Goal: Task Accomplishment & Management: Manage account settings

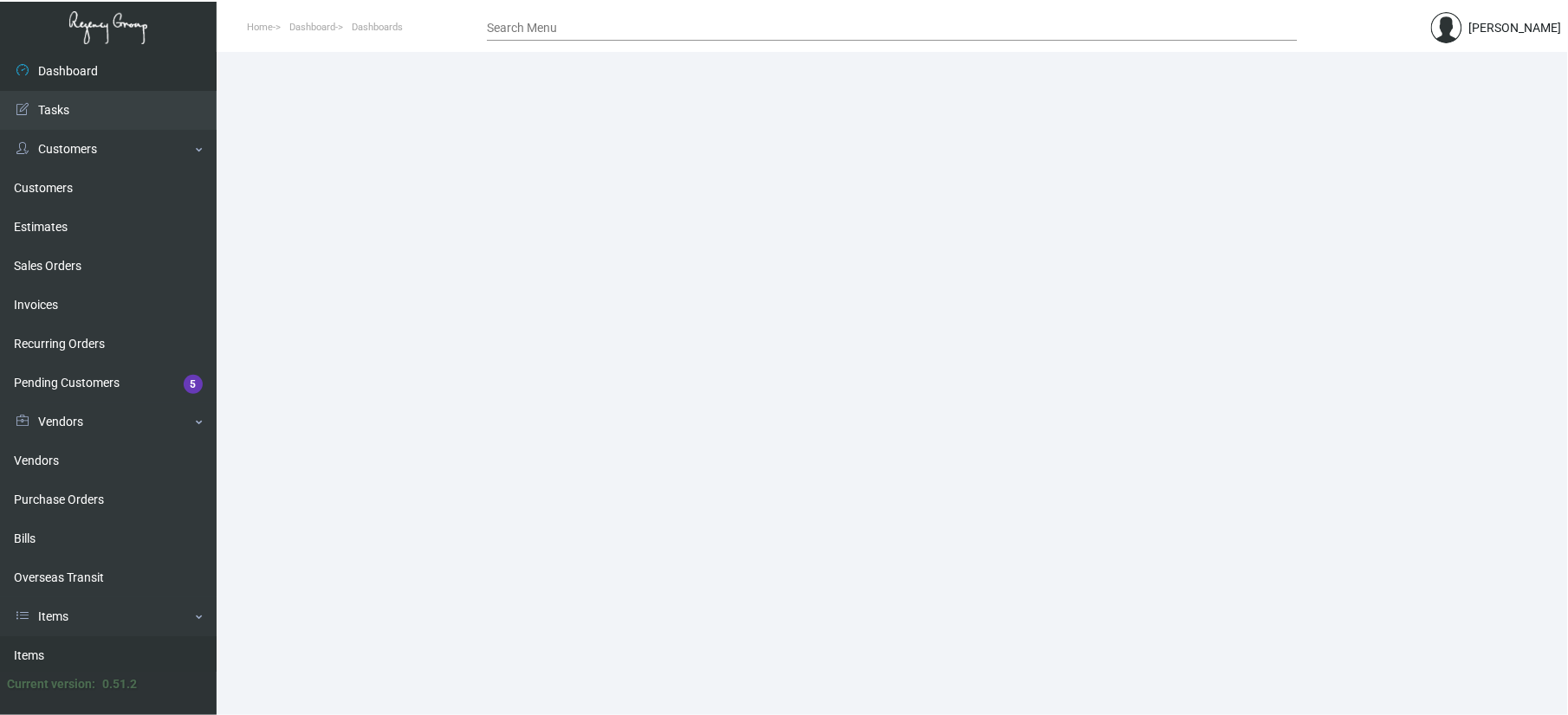
click at [101, 652] on link "Items" at bounding box center [108, 656] width 216 height 39
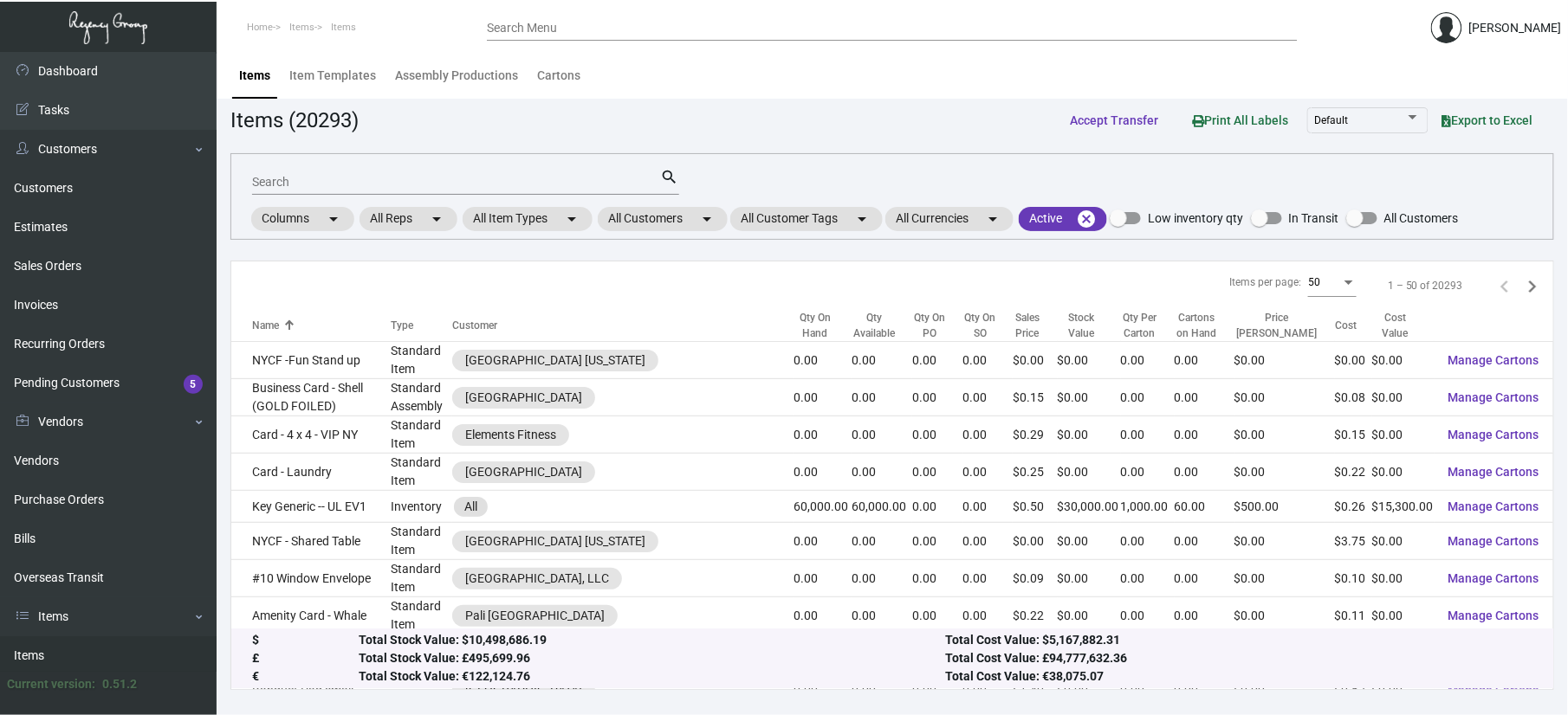
click at [418, 189] on div "Search" at bounding box center [456, 181] width 409 height 27
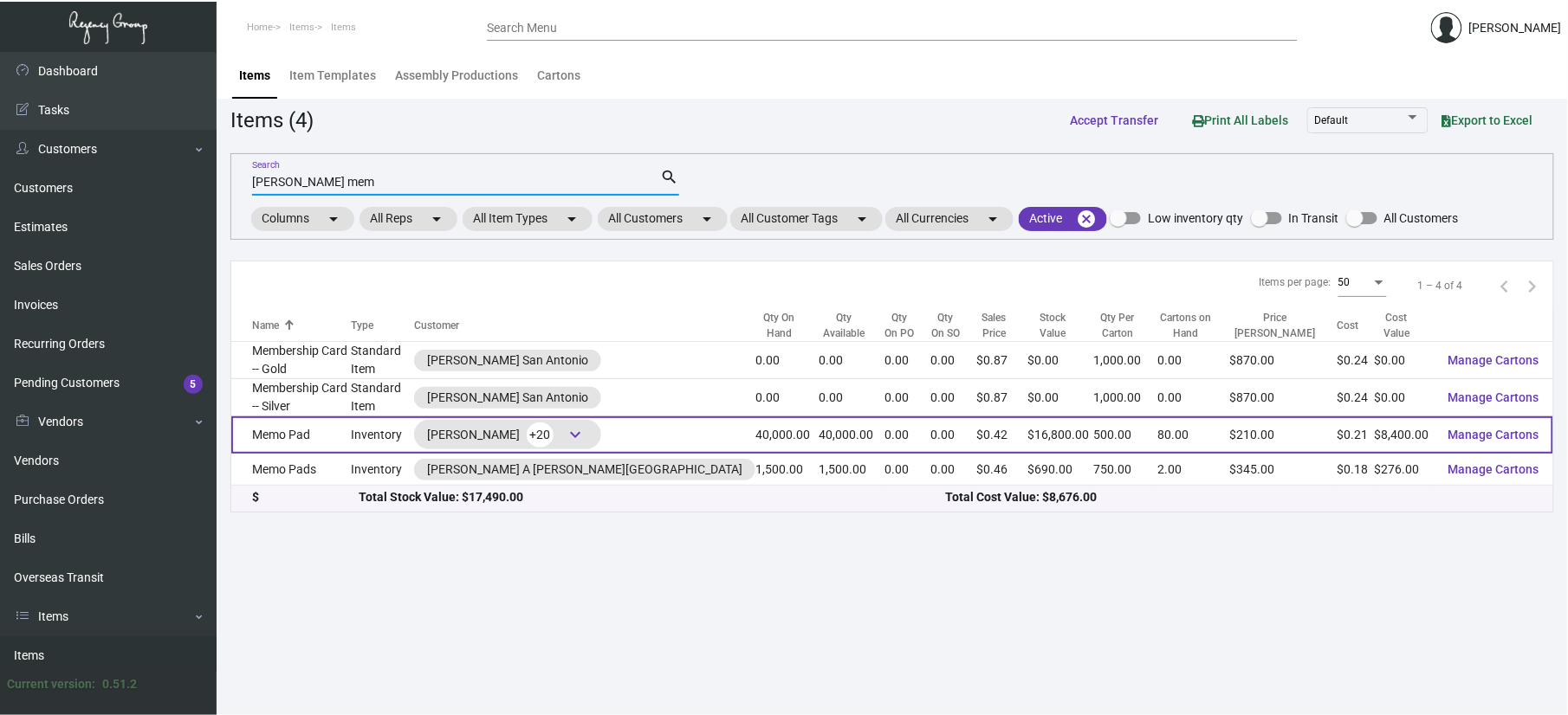
type input "[PERSON_NAME] mem"
click at [302, 437] on td "Memo Pad" at bounding box center [290, 436] width 119 height 38
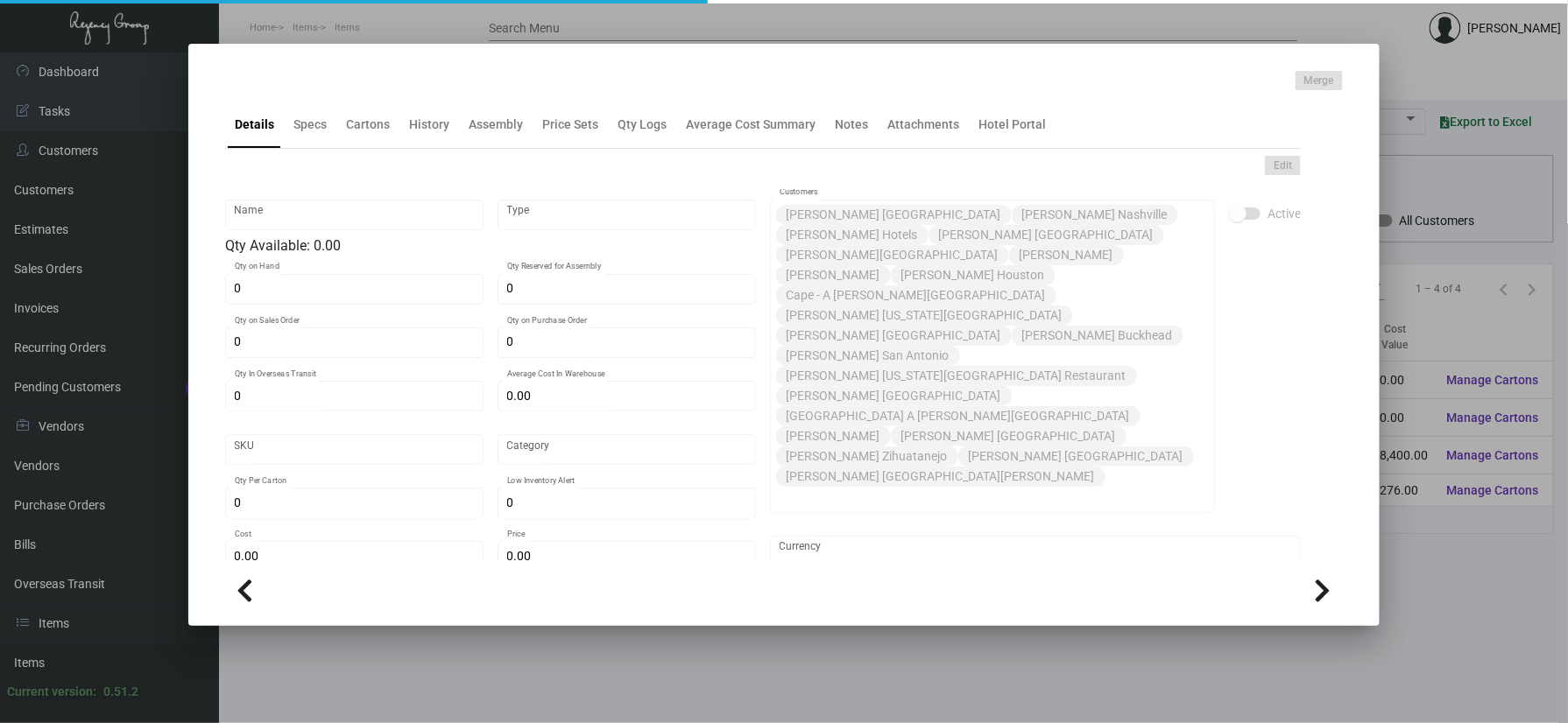
type input "Memo Pad"
type input "Inventory"
type input "40,000"
type input "$ 0.2098"
type input "3151"
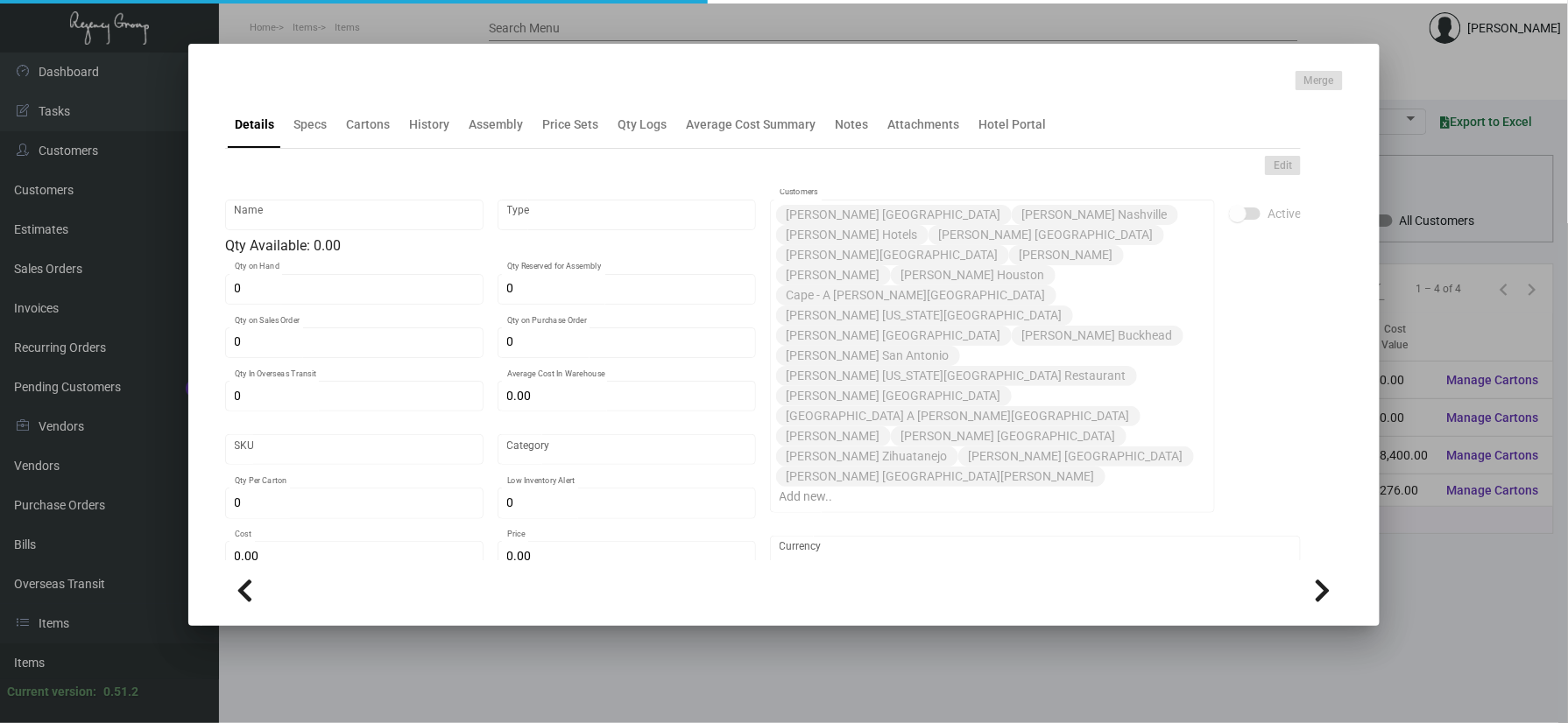
type input "Standard"
type input "500"
type input "3,000"
type input "$ 0.21"
type input "$ 0.42"
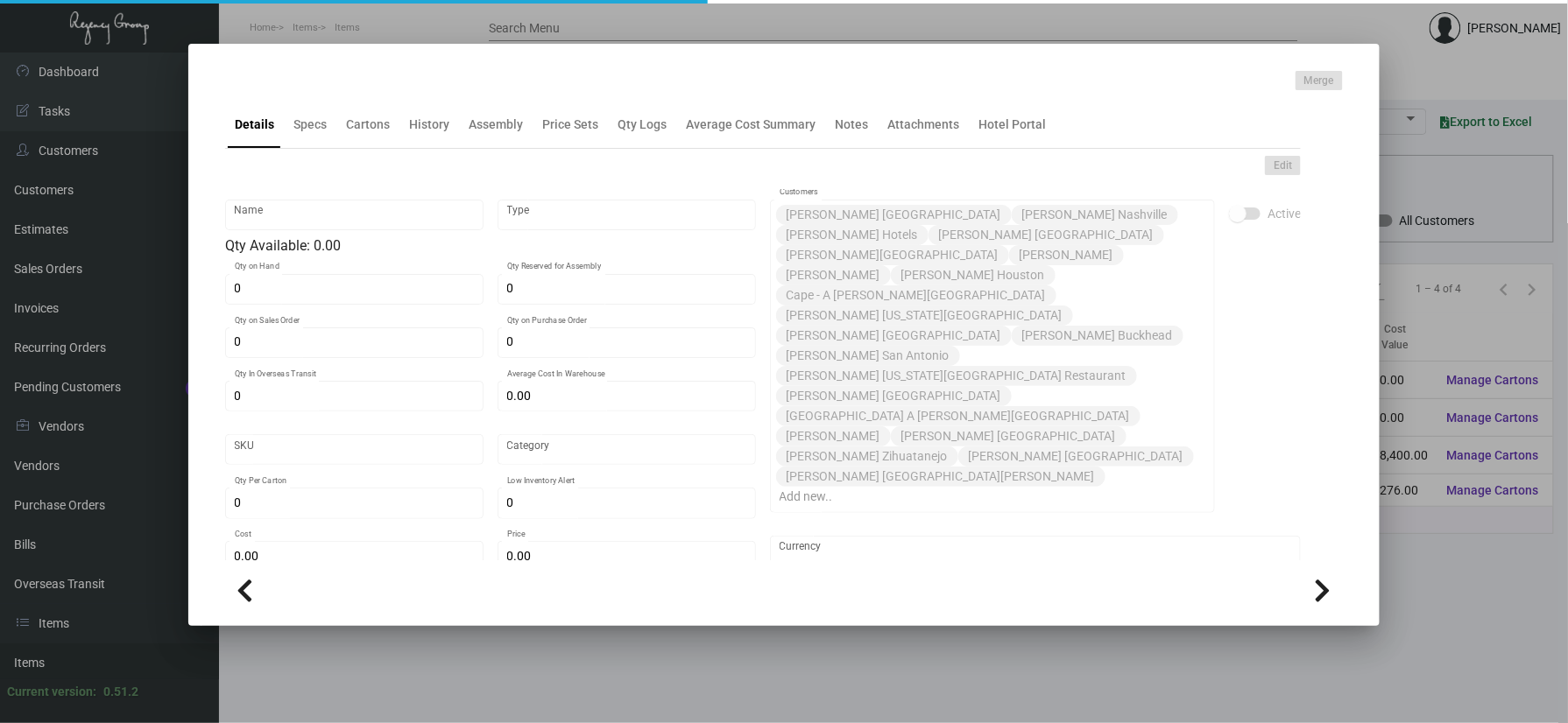
type textarea "Memo Pads: size 3.25x8. Mohawk Loop Straw Antique Vellum #80 text, printing bla…"
checkbox input "true"
type input "United States Dollar $"
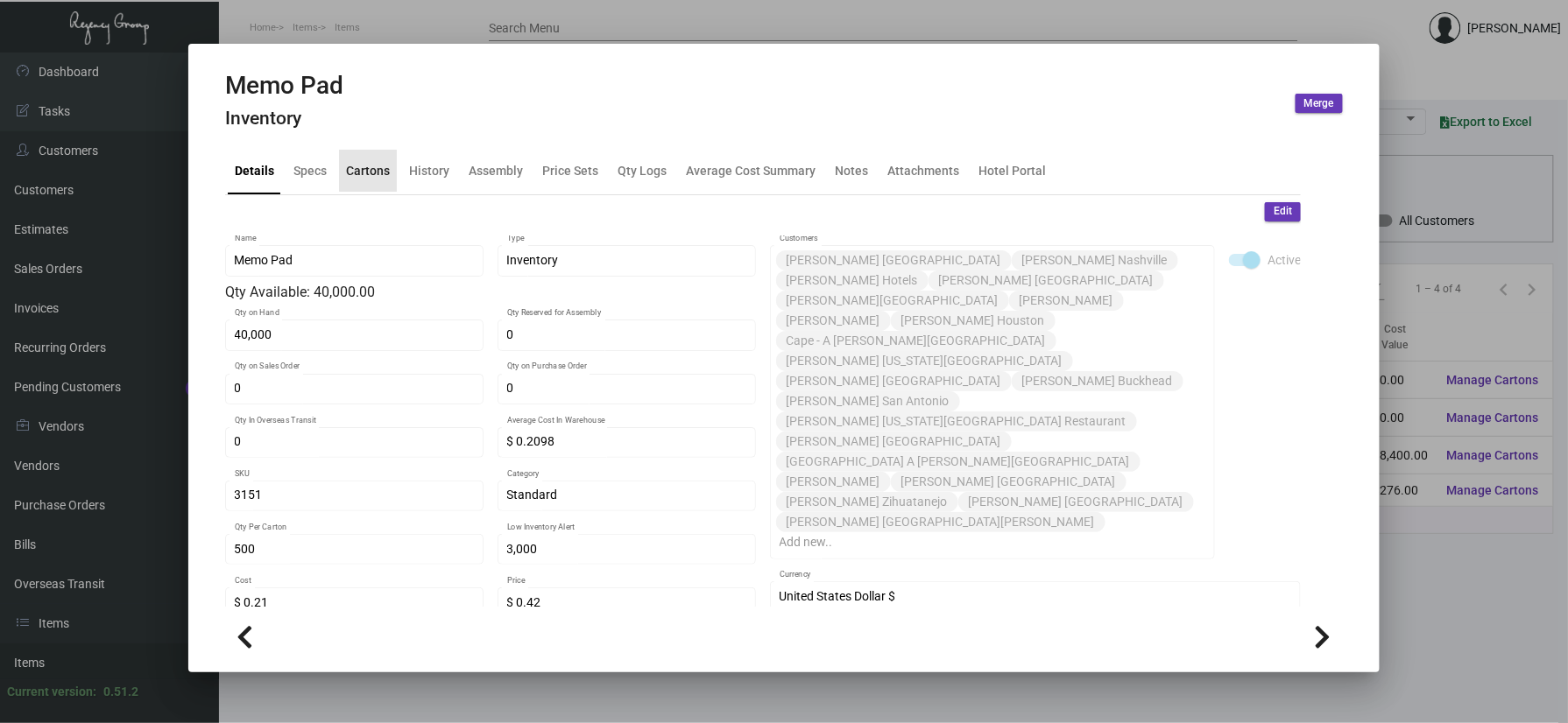
click at [373, 170] on div "Cartons" at bounding box center [368, 170] width 44 height 18
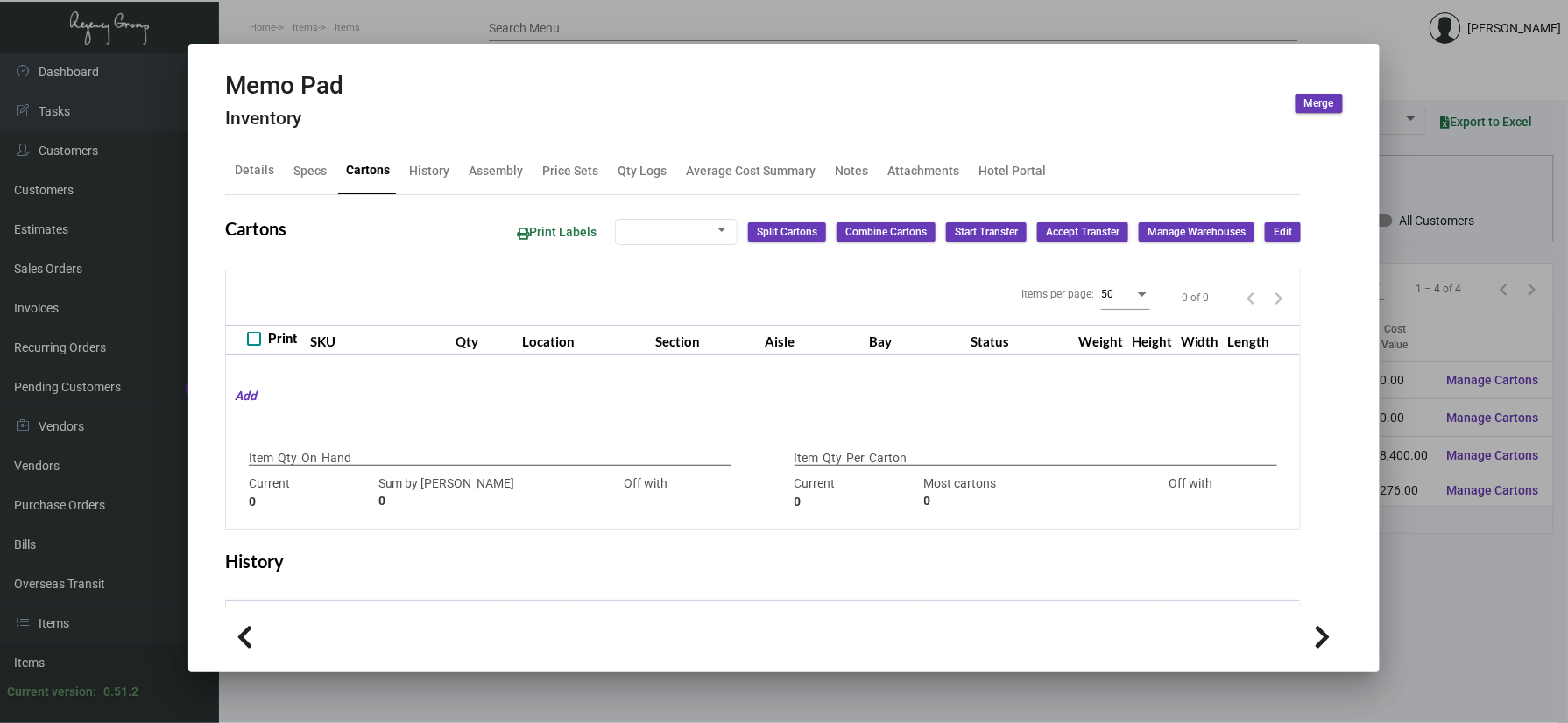
type input "40,000"
type input "68500"
type input "-28500"
type input "500"
type input "44000"
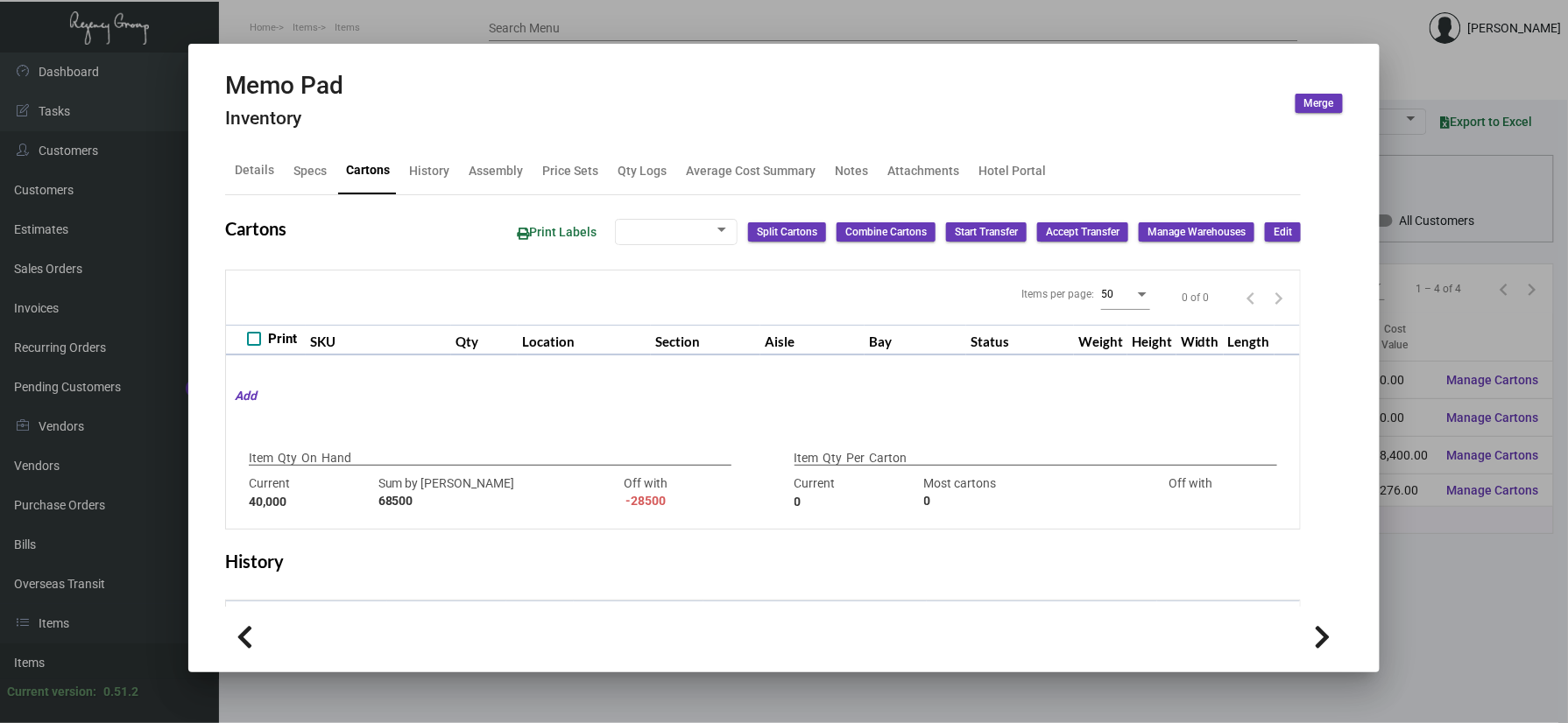
type input "-43500"
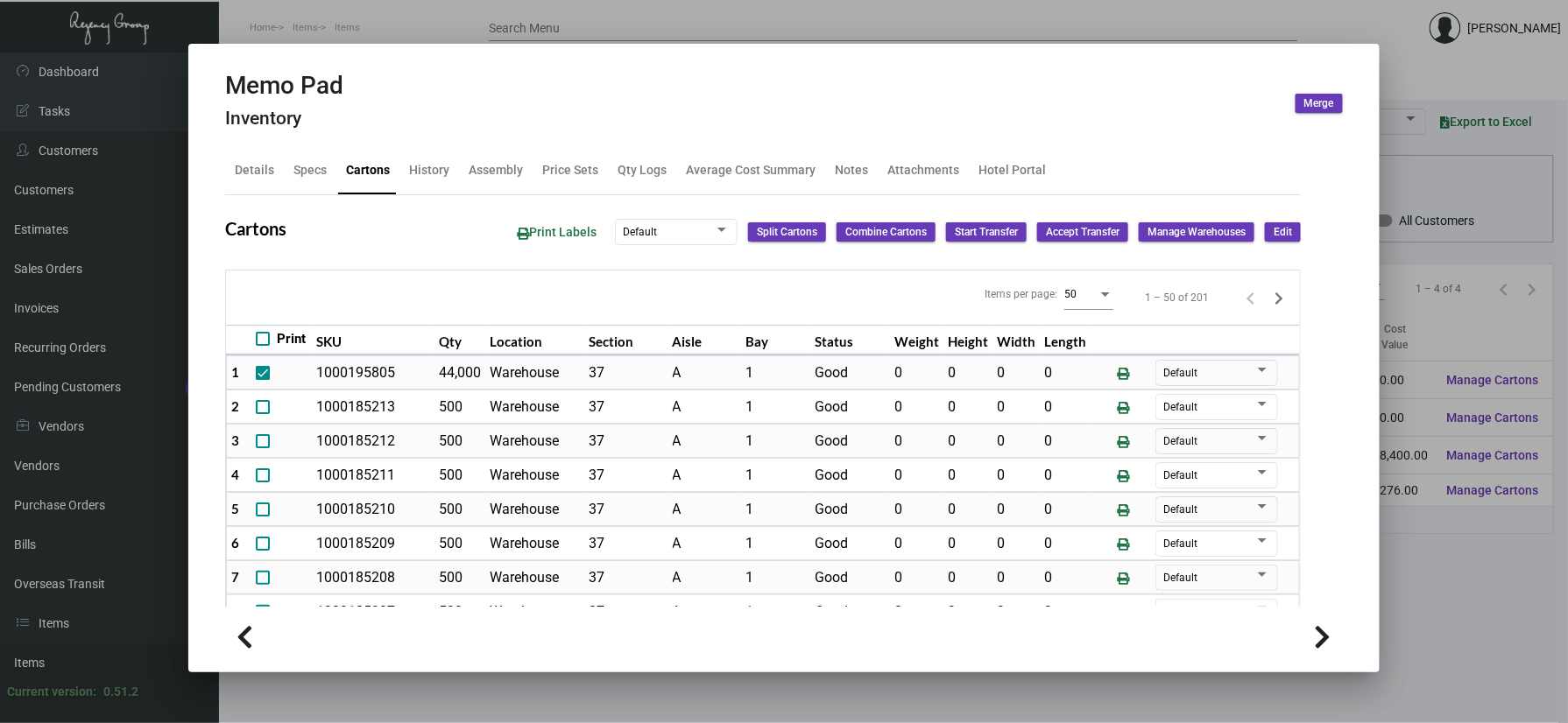
click at [1464, 568] on div at bounding box center [784, 362] width 1568 height 723
